Goal: Check status: Check status

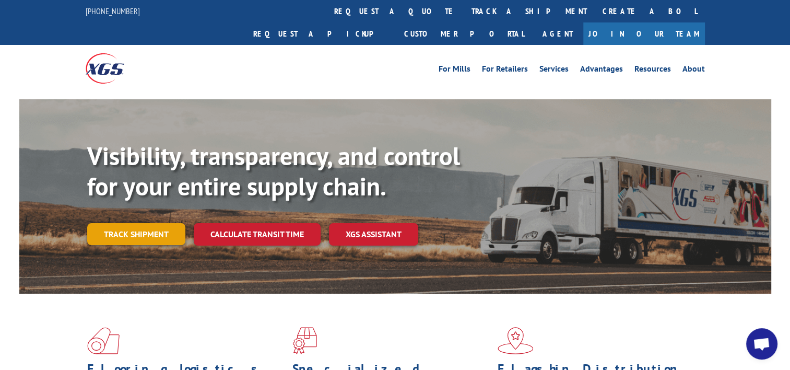
click at [107, 223] on link "Track shipment" at bounding box center [136, 234] width 98 height 22
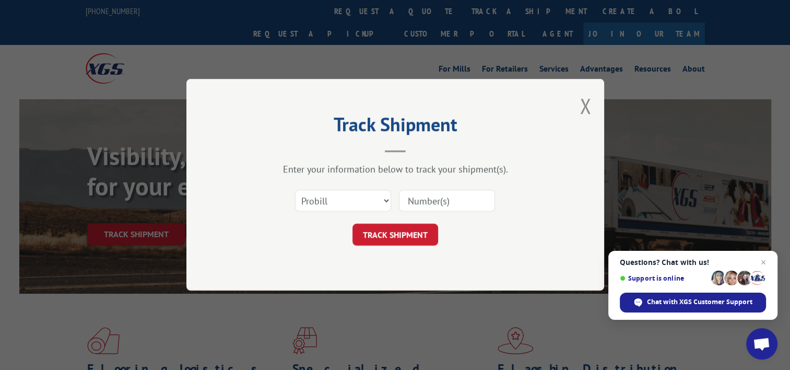
click at [478, 201] on input at bounding box center [447, 201] width 96 height 22
paste input "TFD-040161.A"
type input "TFD-040161.A"
click at [399, 237] on button "TRACK SHIPMENT" at bounding box center [396, 235] width 86 height 22
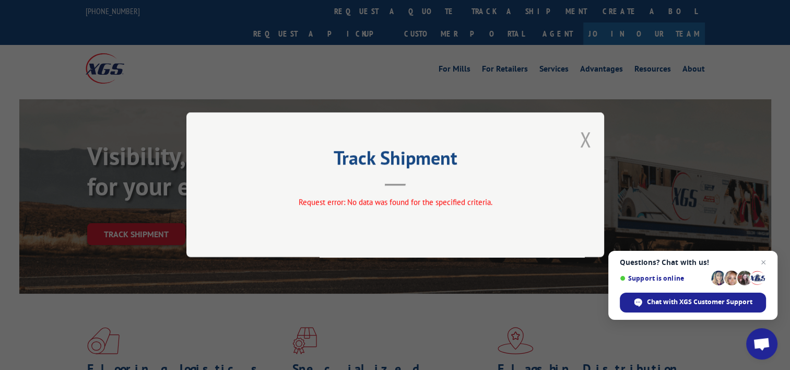
click at [586, 137] on button "Close modal" at bounding box center [585, 139] width 11 height 28
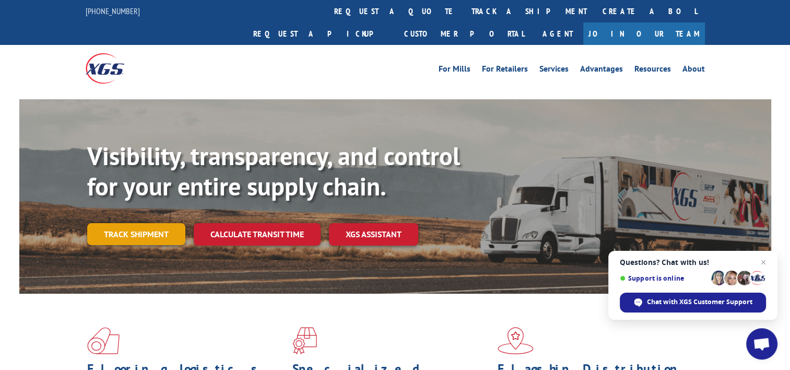
click at [109, 223] on link "Track shipment" at bounding box center [136, 234] width 98 height 22
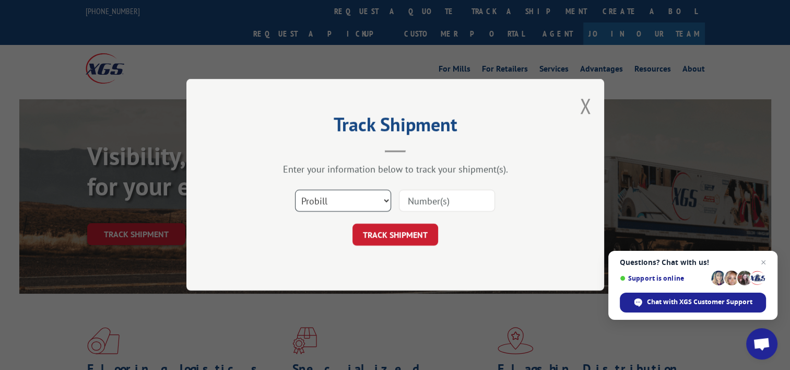
click at [312, 201] on select "Select category... Probill BOL PO" at bounding box center [343, 201] width 96 height 22
select select "bol"
click at [295, 190] on select "Select category... Probill BOL PO" at bounding box center [343, 201] width 96 height 22
click at [447, 202] on input at bounding box center [447, 201] width 96 height 22
paste input "TFD-040161.A"
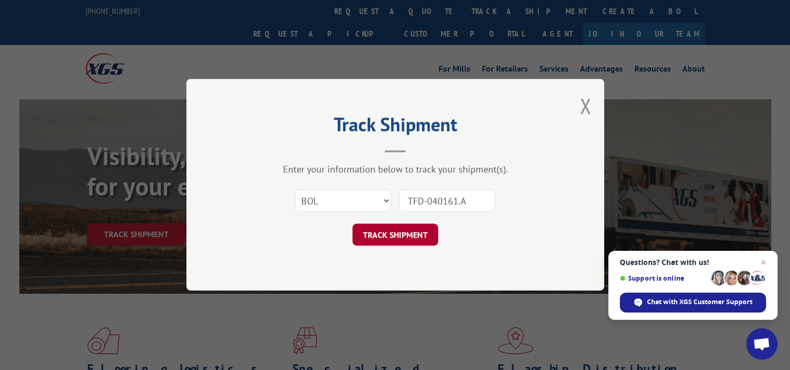
type input "TFD-040161.A"
click at [398, 232] on button "TRACK SHIPMENT" at bounding box center [396, 235] width 86 height 22
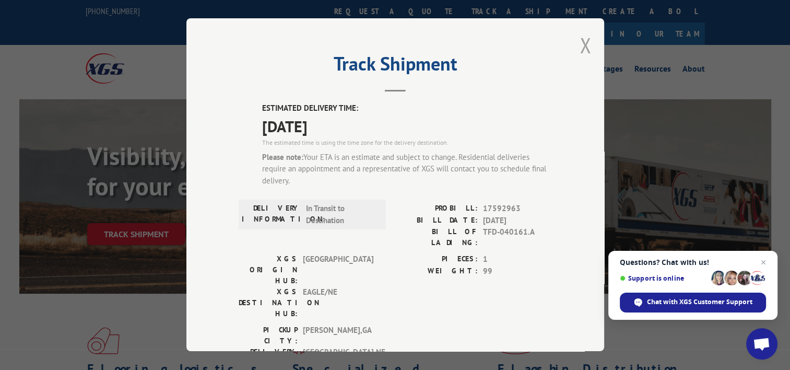
click at [580, 43] on button "Close modal" at bounding box center [585, 45] width 11 height 28
